Goal: Task Accomplishment & Management: Use online tool/utility

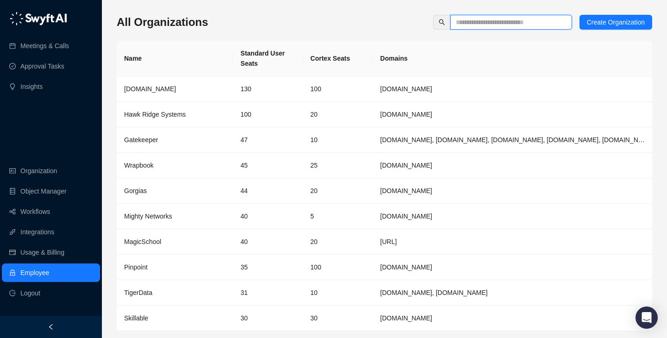
click at [510, 23] on input "text" at bounding box center [507, 22] width 103 height 10
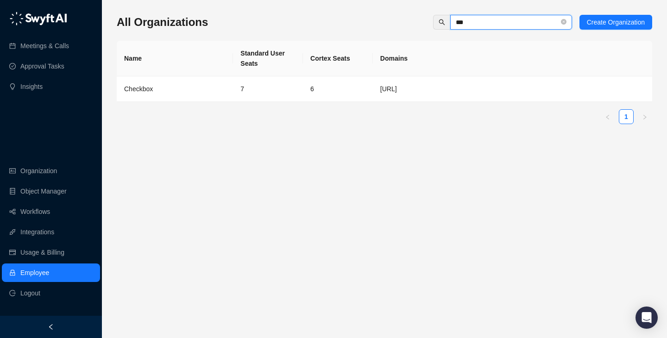
type input "***"
click at [194, 104] on div "Name Standard User Seats Cortex Seats Domains Checkbox 7 6 [URL] 1" at bounding box center [385, 82] width 536 height 83
click at [209, 83] on td "Checkbox" at bounding box center [175, 88] width 116 height 25
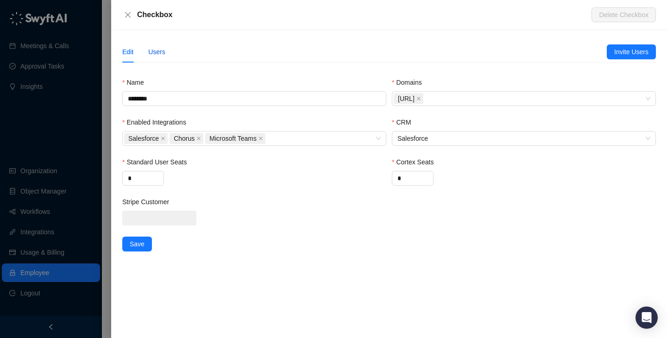
click at [150, 48] on div "Users" at bounding box center [156, 52] width 17 height 10
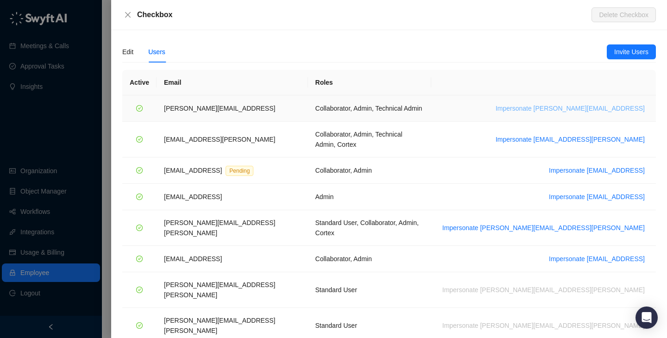
click at [582, 111] on span "Impersonate [PERSON_NAME][EMAIL_ADDRESS]" at bounding box center [570, 108] width 149 height 10
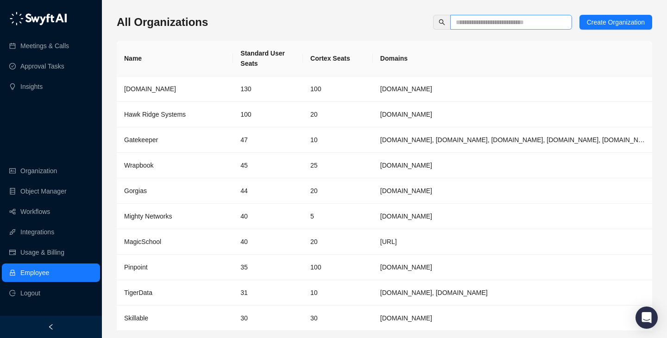
click at [494, 27] on span at bounding box center [511, 22] width 122 height 15
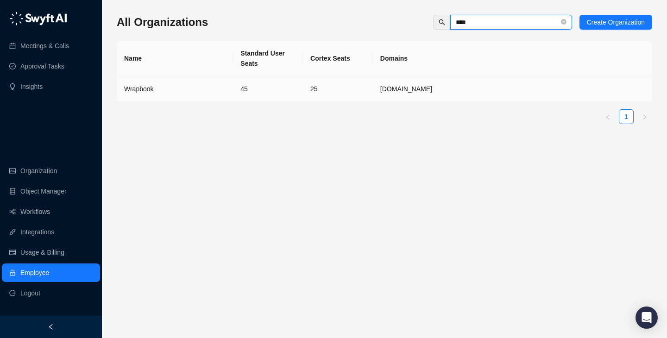
type input "****"
click at [264, 88] on td "45" at bounding box center [268, 88] width 70 height 25
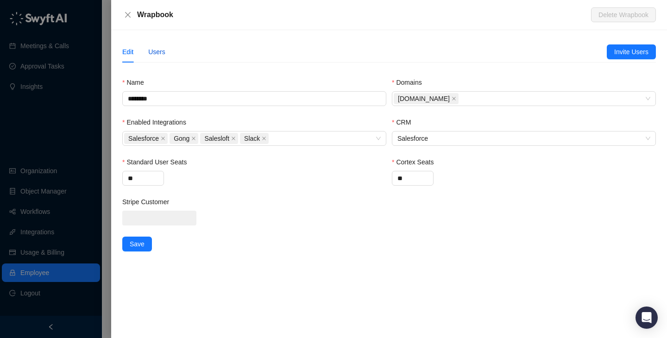
click at [155, 49] on div "Users" at bounding box center [156, 52] width 17 height 10
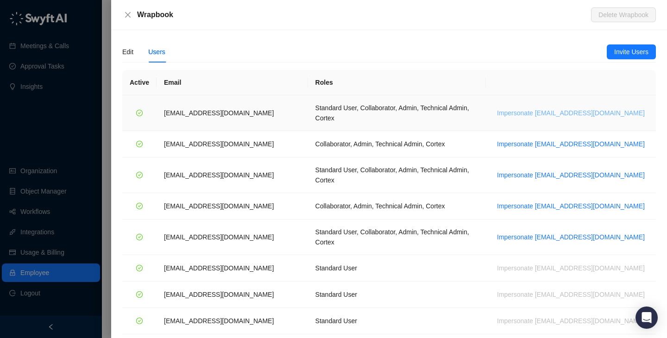
click at [582, 108] on span "Impersonate [EMAIL_ADDRESS][DOMAIN_NAME]" at bounding box center [571, 113] width 148 height 10
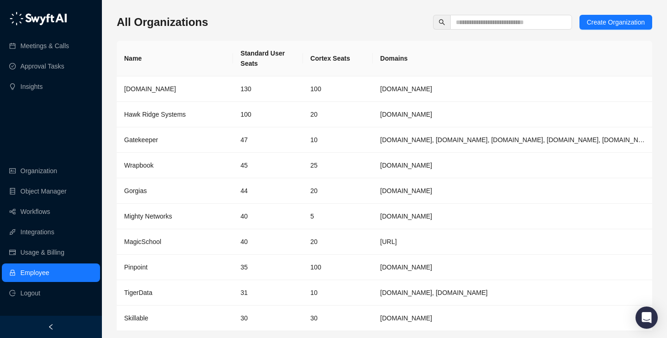
click at [398, 28] on div "All Organizations Create Organization" at bounding box center [385, 22] width 536 height 15
click at [316, 14] on div "All Organizations Create Organization Name Standard User Seats Cortex Seats Dom…" at bounding box center [385, 184] width 536 height 354
